Goal: Transaction & Acquisition: Purchase product/service

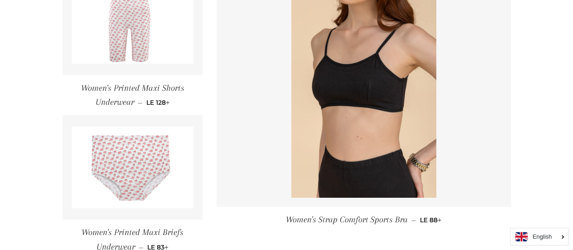
scroll to position [1252, 0]
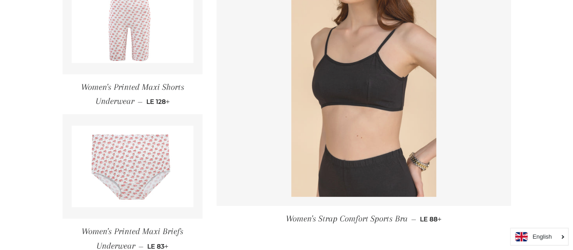
click at [381, 111] on img at bounding box center [363, 87] width 145 height 217
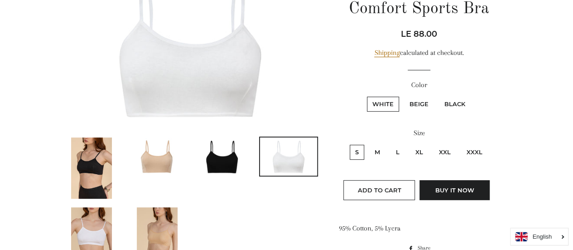
click at [414, 106] on label "Beige" at bounding box center [419, 104] width 30 height 15
click at [403, 96] on input "Beige" at bounding box center [403, 95] width 0 height 0
radio input "true"
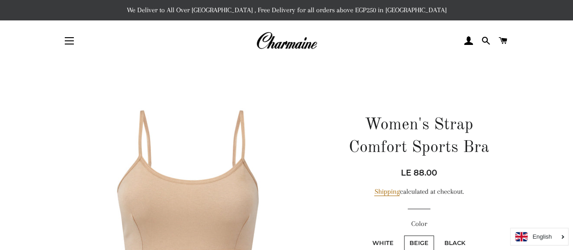
click at [278, 38] on img at bounding box center [286, 41] width 61 height 20
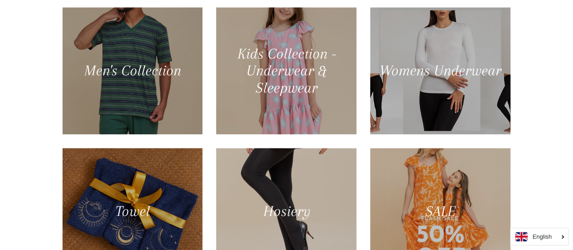
scroll to position [513, 0]
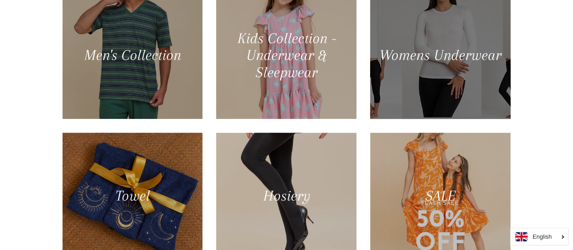
click at [449, 73] on div at bounding box center [440, 55] width 145 height 130
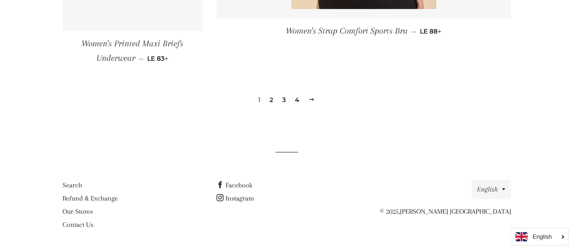
scroll to position [1439, 0]
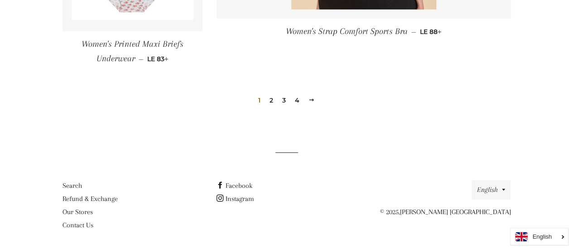
click at [271, 98] on link "2" at bounding box center [271, 100] width 11 height 14
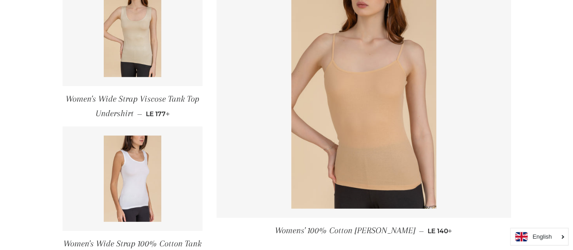
scroll to position [1423, 0]
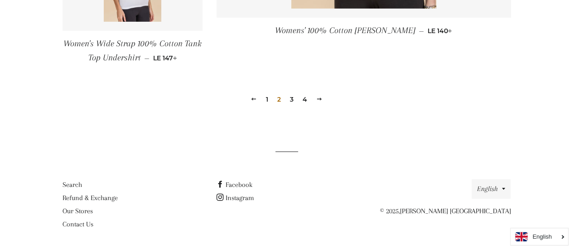
click at [293, 94] on link "3" at bounding box center [291, 99] width 11 height 14
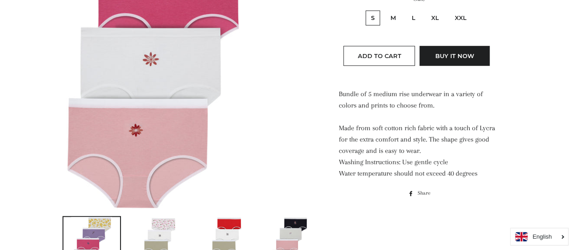
scroll to position [377, 0]
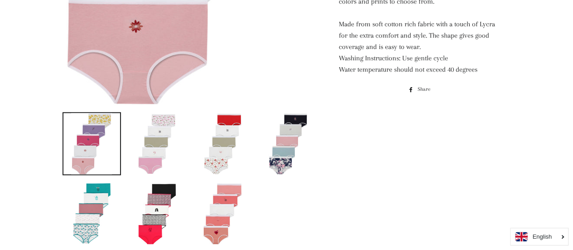
click at [296, 154] on img at bounding box center [288, 143] width 41 height 61
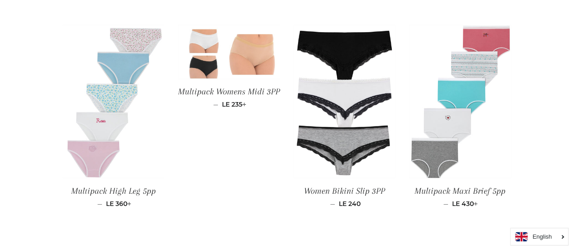
scroll to position [716, 0]
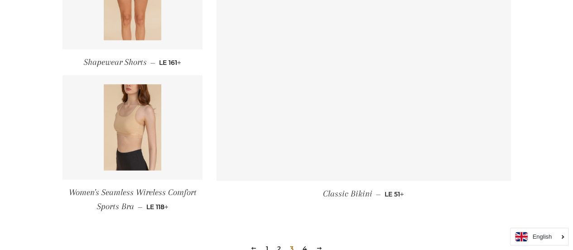
scroll to position [1311, 0]
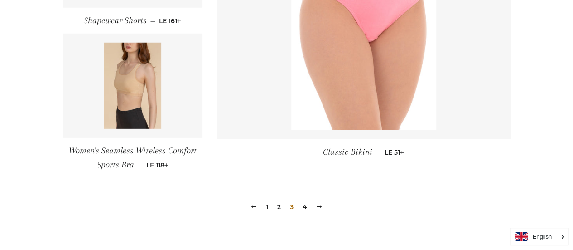
click at [304, 208] on link "4" at bounding box center [305, 207] width 12 height 14
click at [269, 207] on link "1" at bounding box center [267, 207] width 10 height 14
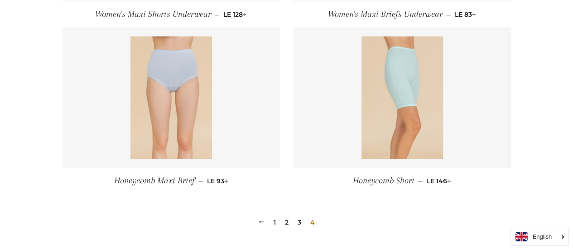
scroll to position [527, 0]
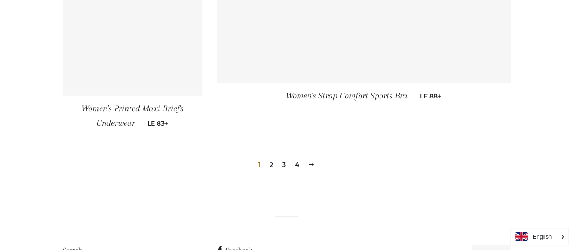
scroll to position [1384, 0]
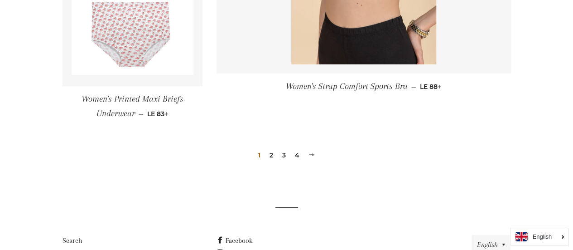
click at [270, 155] on link "2" at bounding box center [271, 155] width 11 height 14
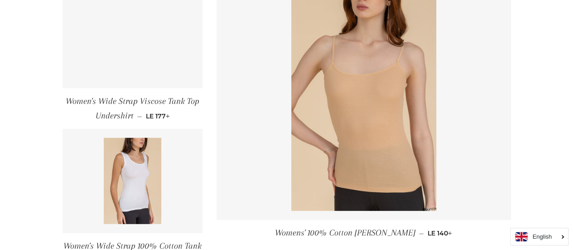
scroll to position [1225, 0]
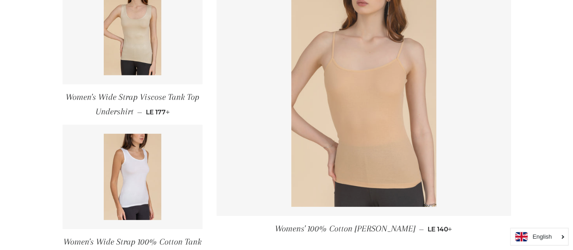
click at [321, 149] on img at bounding box center [363, 97] width 145 height 217
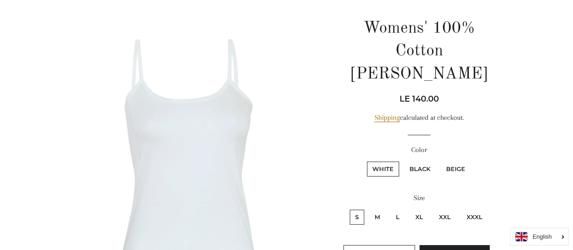
scroll to position [97, 0]
click at [456, 161] on label "Beige" at bounding box center [456, 168] width 30 height 15
click at [440, 159] on input "Beige" at bounding box center [439, 159] width 0 height 0
radio input "true"
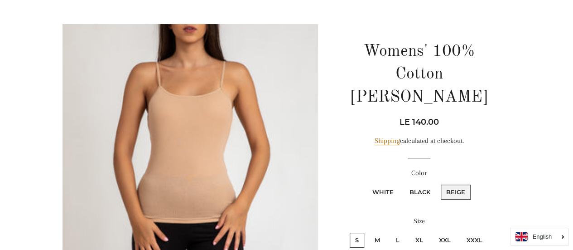
scroll to position [73, 0]
